Goal: Transaction & Acquisition: Purchase product/service

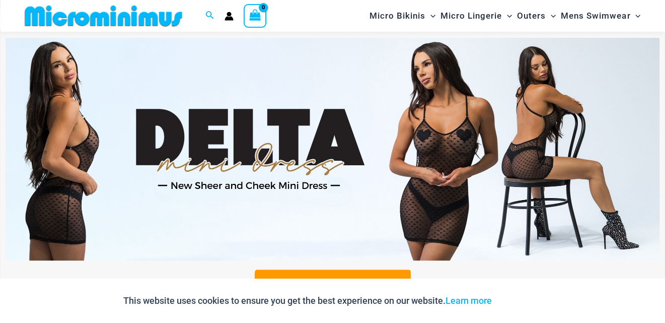
scroll to position [310, 0]
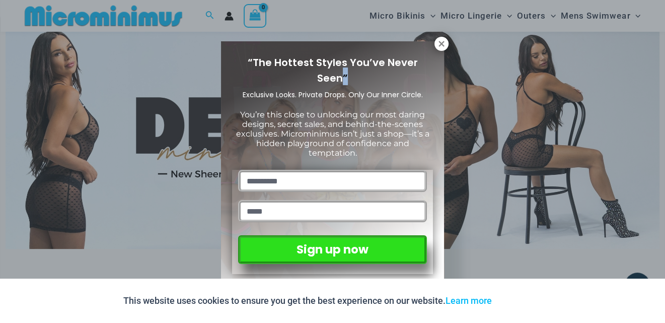
click at [426, 49] on div "“The Hottest Styles You’ve Never Seen” Exclusive Looks. Private Drops. Only Our…" at bounding box center [332, 163] width 223 height 244
click at [446, 39] on icon at bounding box center [441, 43] width 9 height 9
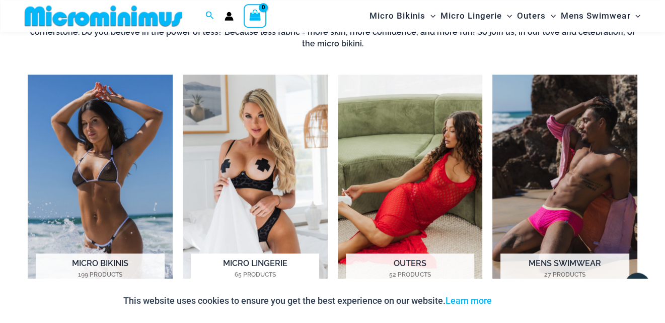
scroll to position [735, 0]
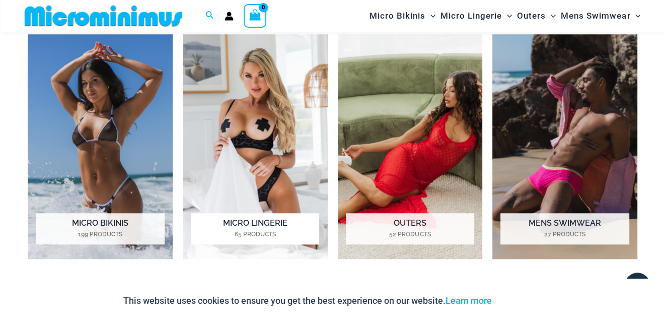
click at [240, 142] on img "Visit product category Micro Lingerie" at bounding box center [255, 146] width 145 height 225
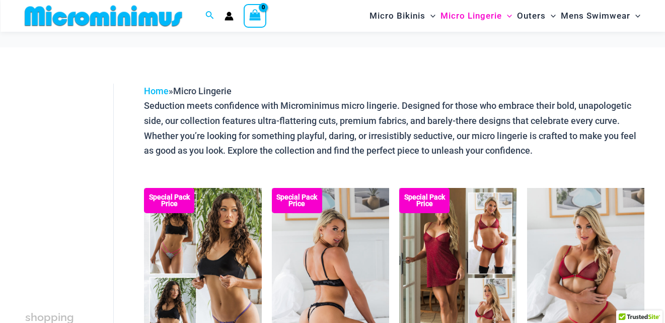
scroll to position [97, 0]
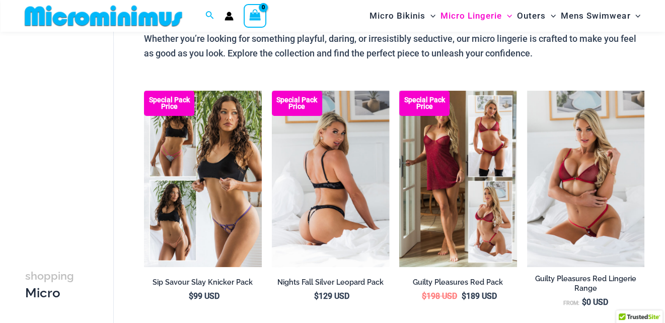
click at [331, 186] on img at bounding box center [330, 179] width 117 height 176
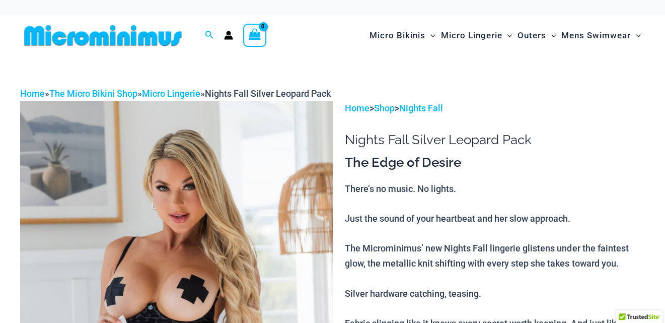
scroll to position [97, 0]
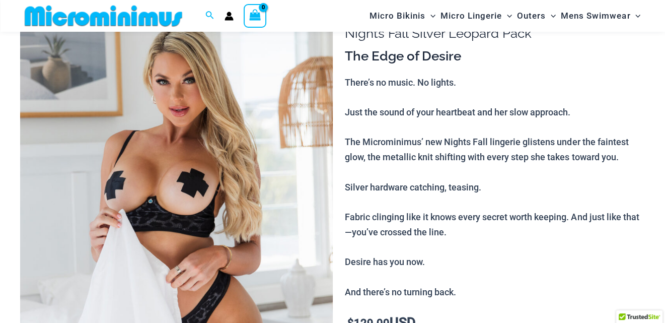
click at [133, 198] on img at bounding box center [176, 228] width 313 height 469
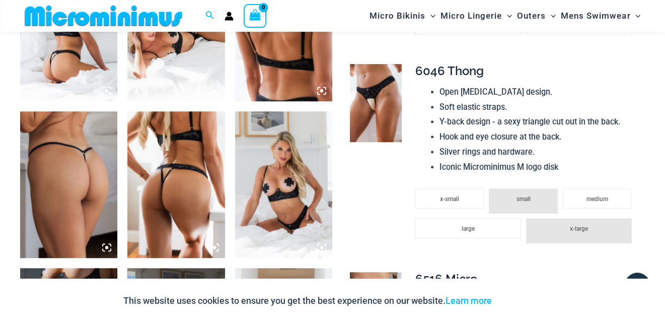
scroll to position [629, 0]
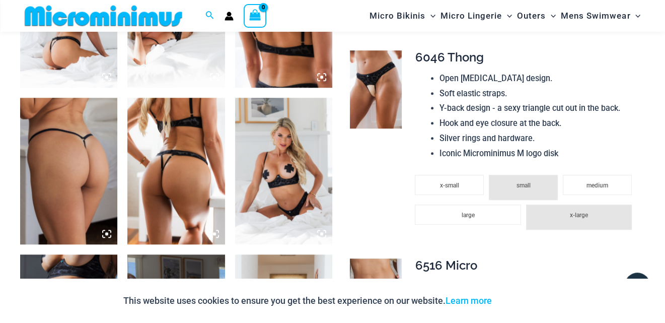
click at [276, 198] on img at bounding box center [283, 171] width 97 height 146
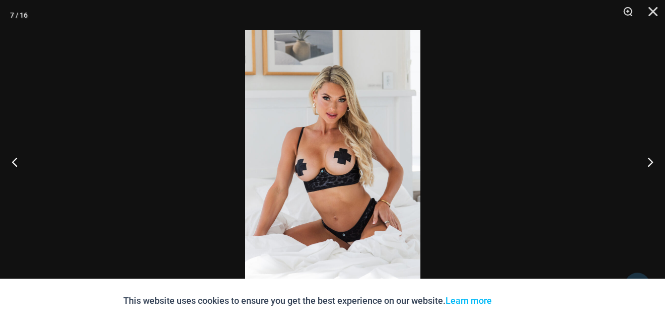
click at [341, 141] on img at bounding box center [332, 161] width 175 height 262
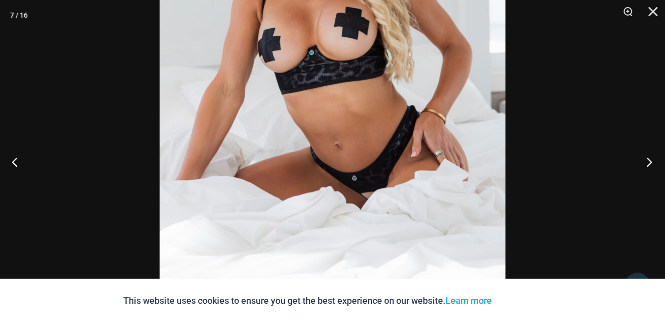
click at [654, 161] on button "Next" at bounding box center [646, 161] width 38 height 50
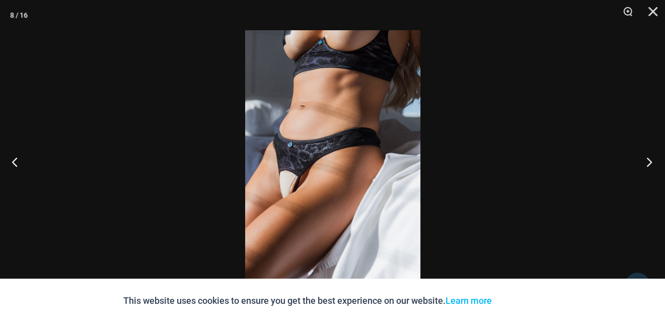
click at [648, 164] on button "Next" at bounding box center [646, 161] width 38 height 50
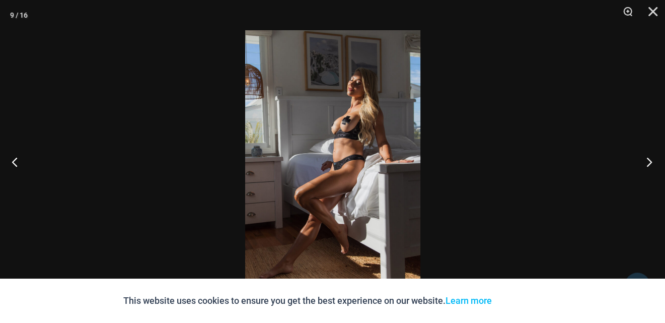
click at [648, 164] on button "Next" at bounding box center [646, 161] width 38 height 50
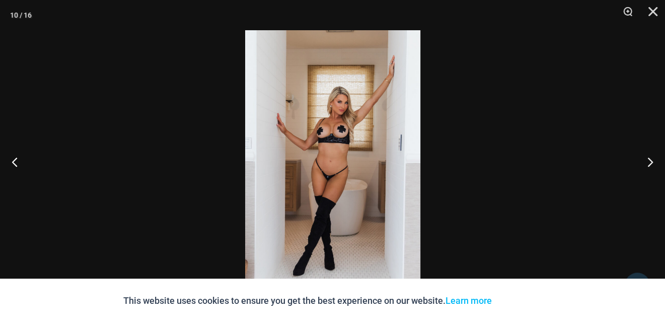
click at [371, 157] on img at bounding box center [332, 161] width 175 height 262
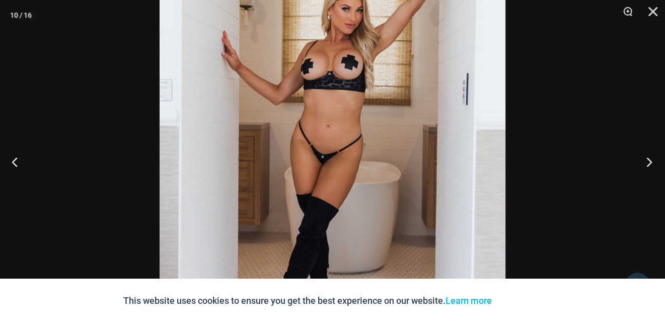
click at [650, 161] on button "Next" at bounding box center [646, 161] width 38 height 50
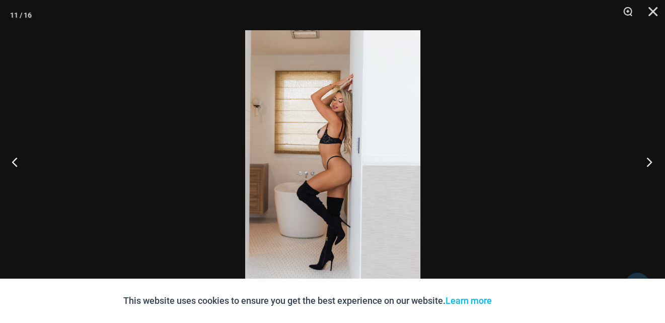
click at [650, 161] on button "Next" at bounding box center [646, 161] width 38 height 50
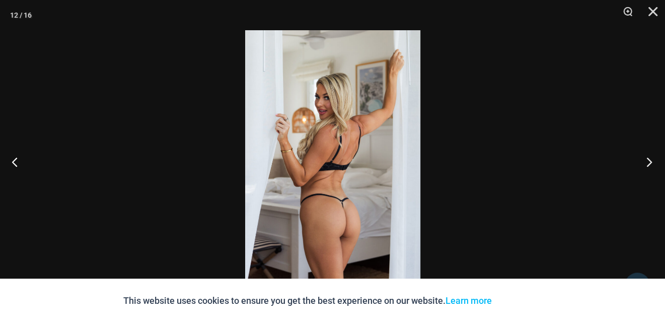
click at [650, 161] on button "Next" at bounding box center [646, 161] width 38 height 50
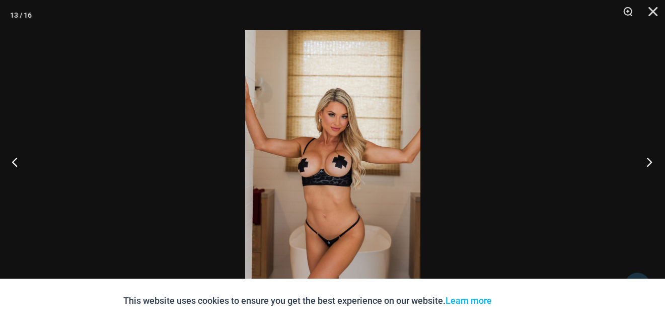
click at [650, 161] on button "Next" at bounding box center [646, 161] width 38 height 50
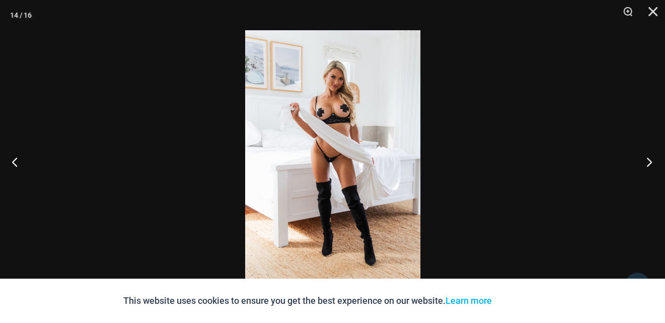
click at [650, 161] on button "Next" at bounding box center [646, 161] width 38 height 50
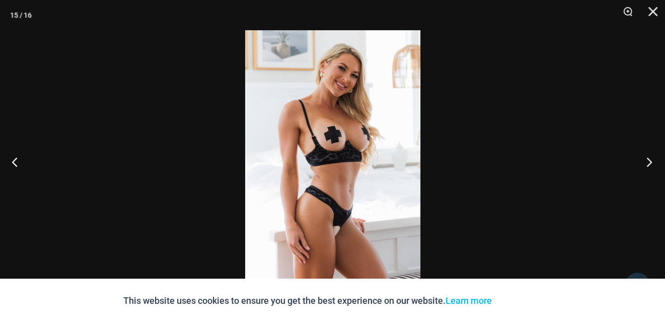
click at [650, 161] on button "Next" at bounding box center [646, 161] width 38 height 50
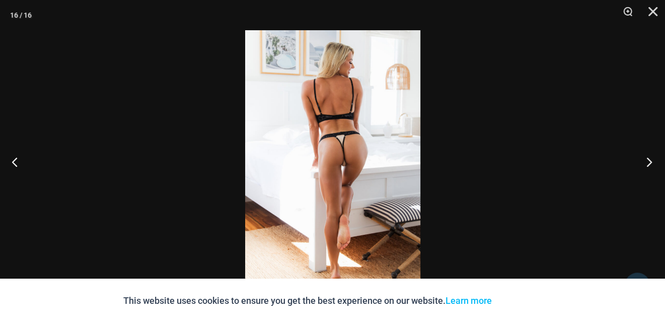
click at [650, 161] on button "Next" at bounding box center [646, 161] width 38 height 50
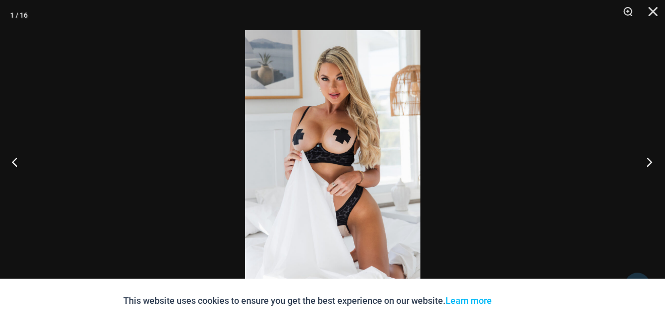
click at [650, 161] on button "Next" at bounding box center [646, 161] width 38 height 50
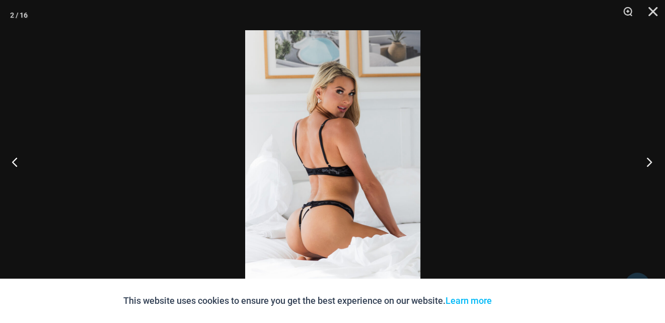
click at [650, 161] on button "Next" at bounding box center [646, 161] width 38 height 50
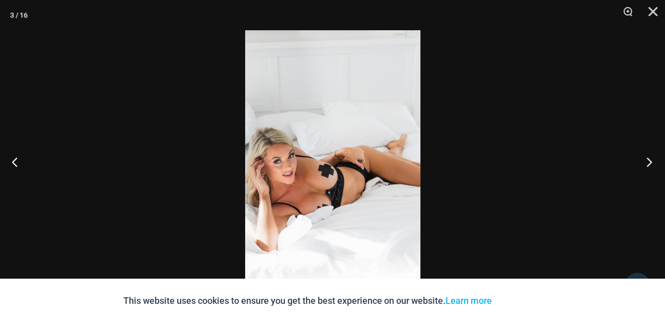
click at [650, 161] on button "Next" at bounding box center [646, 161] width 38 height 50
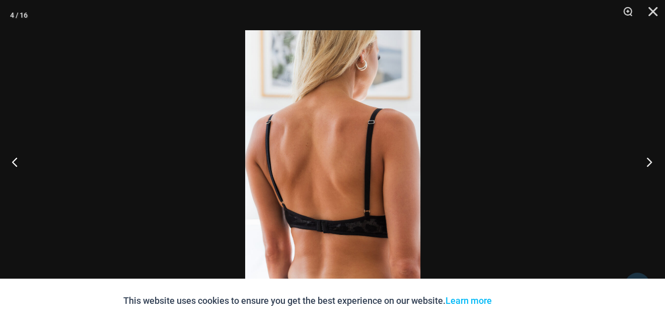
click at [649, 161] on button "Next" at bounding box center [646, 161] width 38 height 50
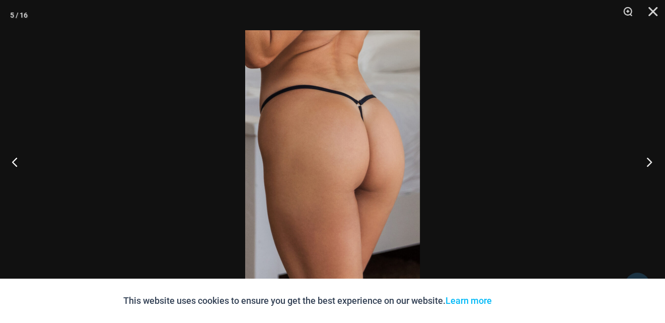
click at [649, 161] on button "Next" at bounding box center [646, 161] width 38 height 50
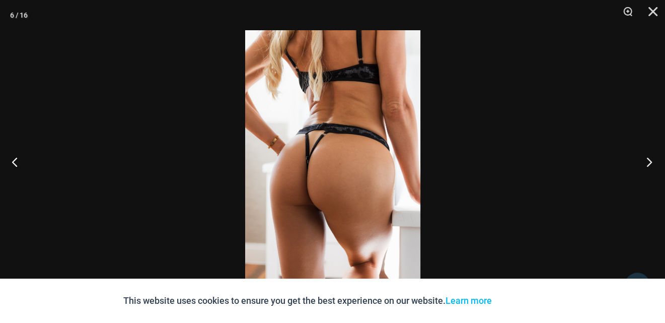
click at [649, 161] on button "Next" at bounding box center [646, 161] width 38 height 50
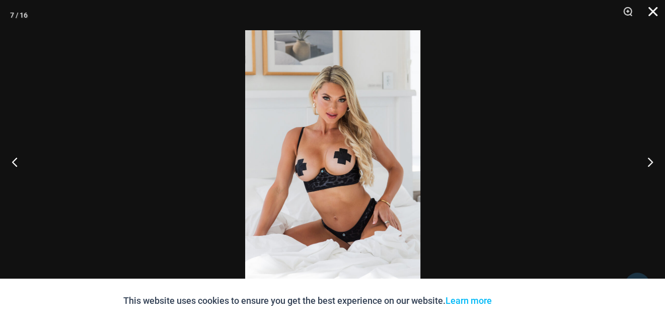
click at [654, 17] on button "Close" at bounding box center [649, 15] width 25 height 30
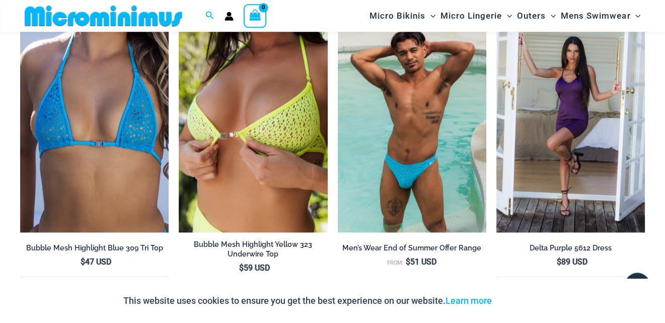
scroll to position [1586, 0]
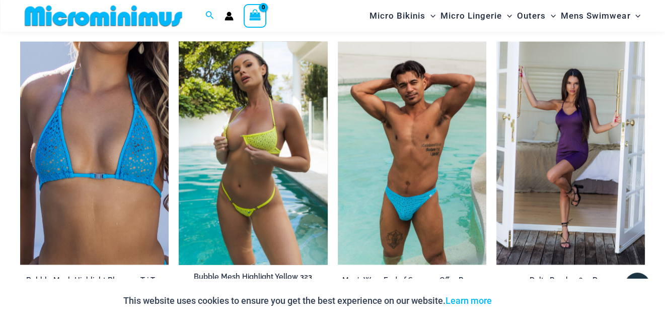
click at [267, 103] on img at bounding box center [253, 152] width 149 height 223
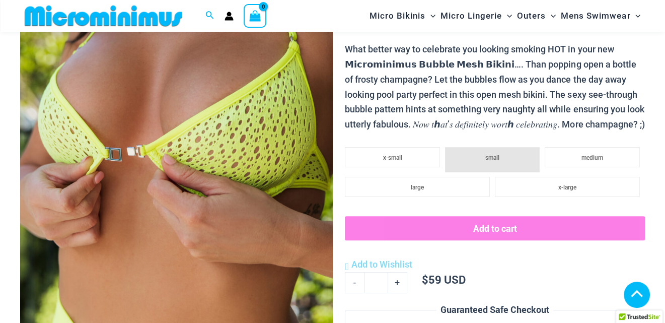
scroll to position [469, 0]
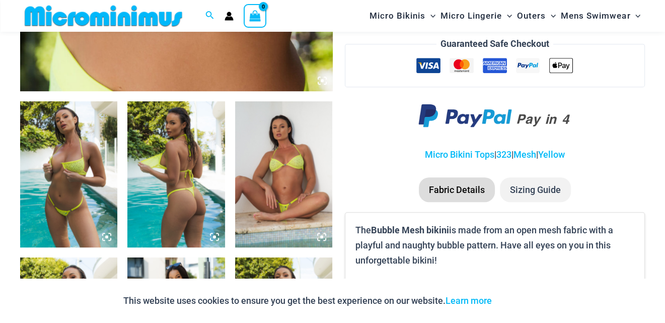
click at [291, 155] on img at bounding box center [283, 174] width 97 height 146
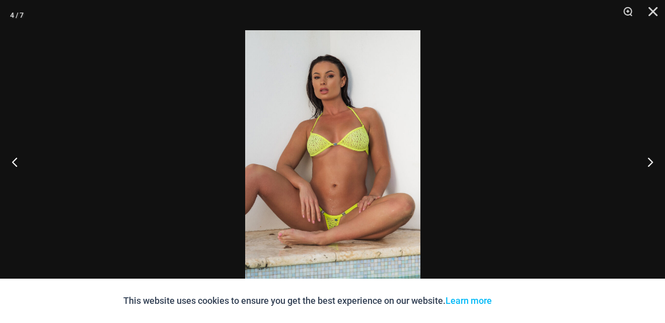
click at [365, 160] on img at bounding box center [332, 161] width 175 height 262
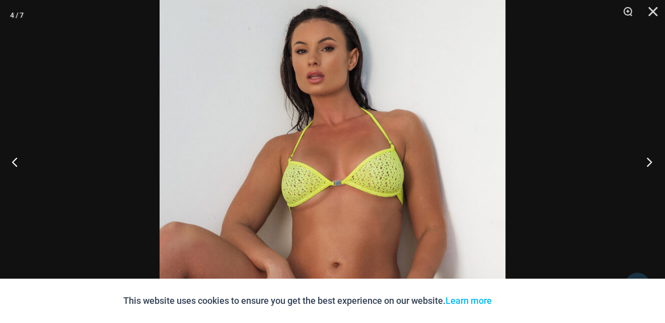
click at [652, 162] on button "Next" at bounding box center [646, 161] width 38 height 50
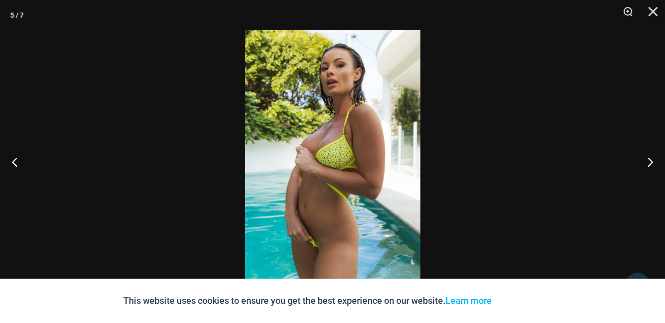
click at [358, 176] on img at bounding box center [332, 161] width 175 height 262
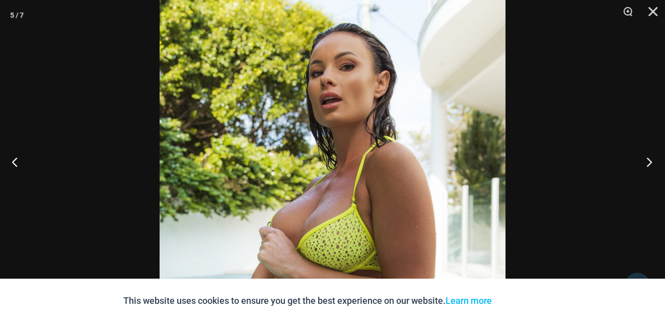
click at [653, 161] on button "Next" at bounding box center [646, 161] width 38 height 50
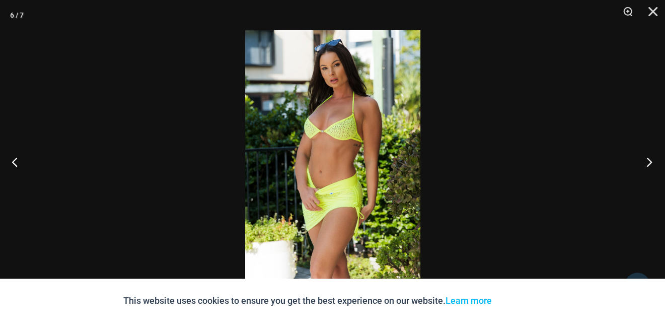
click at [646, 162] on button "Next" at bounding box center [646, 161] width 38 height 50
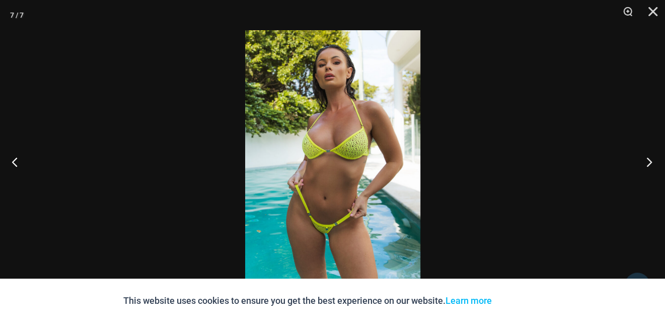
click at [646, 162] on button "Next" at bounding box center [646, 161] width 38 height 50
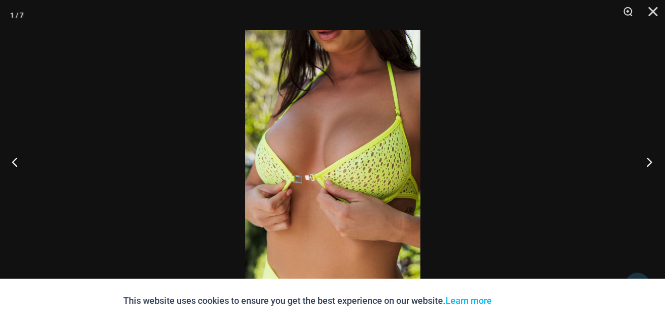
click at [644, 162] on button "Next" at bounding box center [646, 161] width 38 height 50
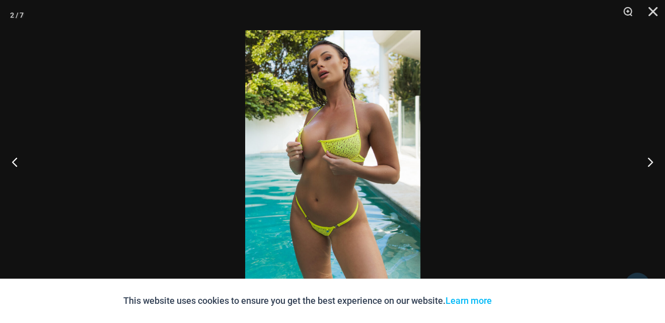
click at [352, 128] on img at bounding box center [332, 161] width 175 height 262
